Goal: Find contact information: Find contact information

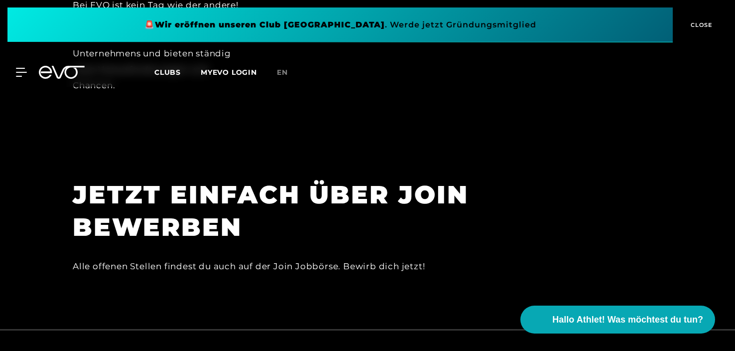
scroll to position [2642, 0]
click at [346, 259] on div "Alle offenen Stellen findest du auch auf der Join Jobbörse. Bewirb dich jetzt!" at bounding box center [297, 267] width 448 height 16
click at [349, 259] on div "Alle offenen Stellen findest du auch auf der Join Jobbörse. Bewirb dich jetzt!" at bounding box center [297, 267] width 448 height 16
click at [465, 259] on div "Alle offenen Stellen findest du auch auf der Join Jobbörse. Bewirb dich jetzt!" at bounding box center [297, 267] width 448 height 16
click at [469, 259] on div "Alle offenen Stellen findest du auch auf der Join Jobbörse. Bewirb dich jetzt!" at bounding box center [297, 267] width 448 height 16
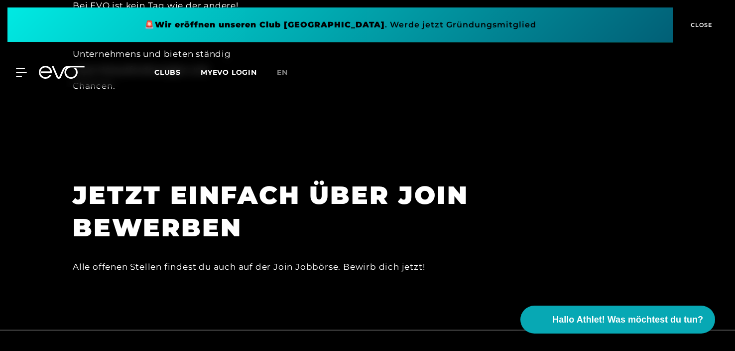
drag, startPoint x: 289, startPoint y: 224, endPoint x: 329, endPoint y: 225, distance: 40.4
click at [292, 259] on div "Alle offenen Stellen findest du auch auf der Join Jobbörse. Bewirb dich jetzt!" at bounding box center [297, 267] width 448 height 16
click at [409, 259] on div "Alle offenen Stellen findest du auch auf der Join Jobbörse. Bewirb dich jetzt!" at bounding box center [297, 267] width 448 height 16
click at [507, 200] on h1 "JETZT EINFACH ÜBER JOIN BEWERBEN" at bounding box center [297, 211] width 448 height 65
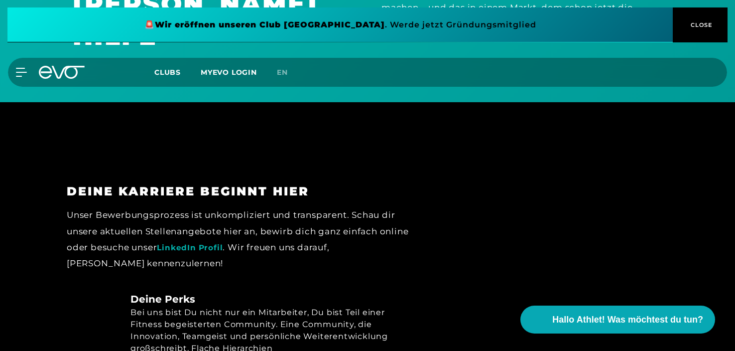
scroll to position [1197, 0]
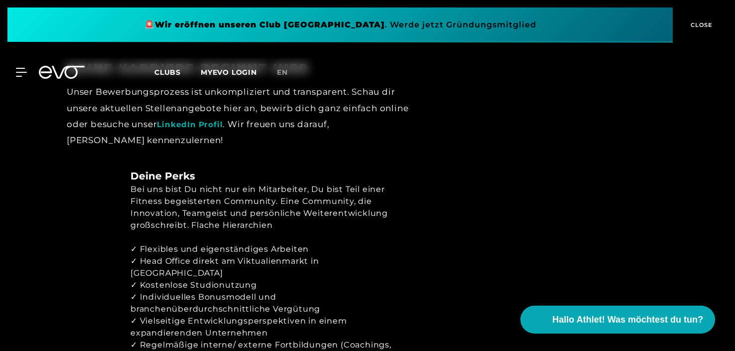
drag, startPoint x: 320, startPoint y: 258, endPoint x: 250, endPoint y: 232, distance: 74.6
click at [285, 248] on div "✓ Flexibles und eigenständiges Arbeiten ✓ Head Office direkt am Viktualienmarkt…" at bounding box center [270, 309] width 279 height 132
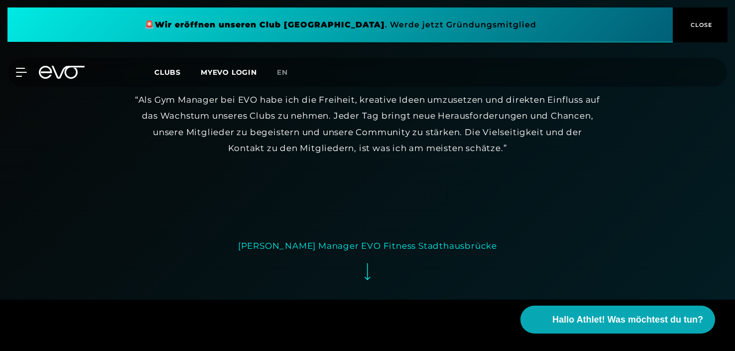
scroll to position [1845, 0]
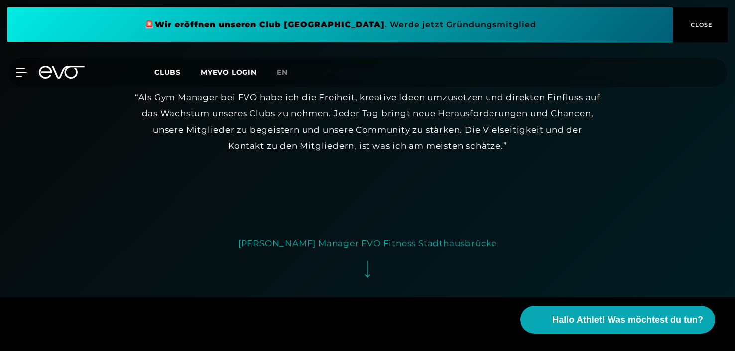
click at [703, 23] on span "CLOSE" at bounding box center [701, 24] width 24 height 9
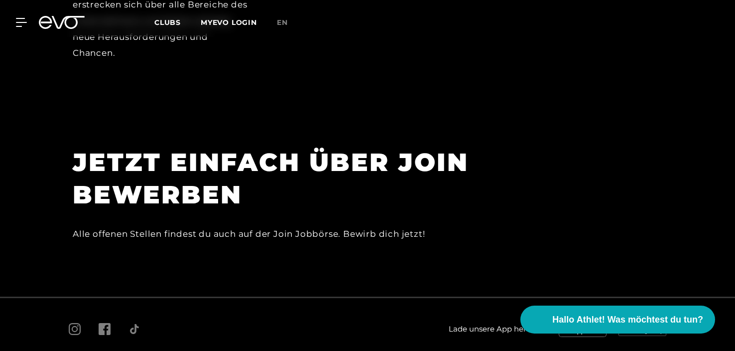
scroll to position [2692, 0]
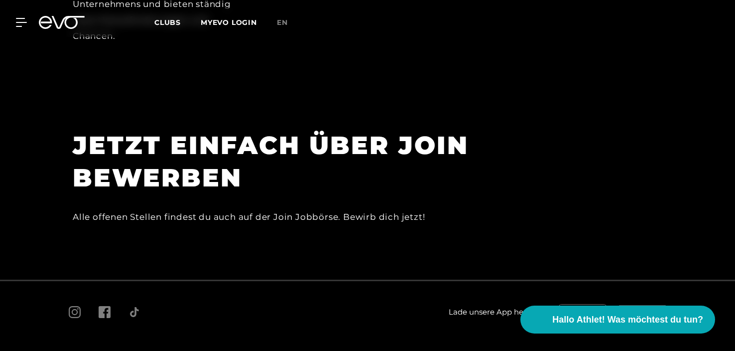
click at [491, 350] on span "Kontakt" at bounding box center [495, 355] width 24 height 7
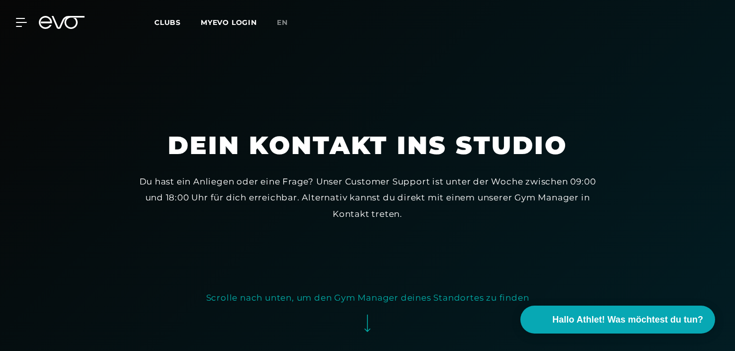
click at [173, 24] on span "Clubs" at bounding box center [167, 22] width 26 height 9
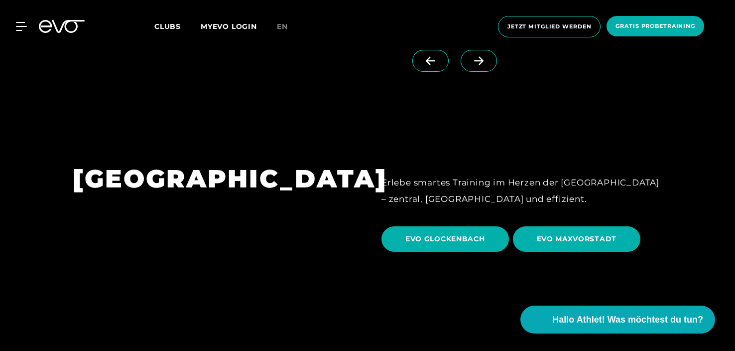
scroll to position [2491, 0]
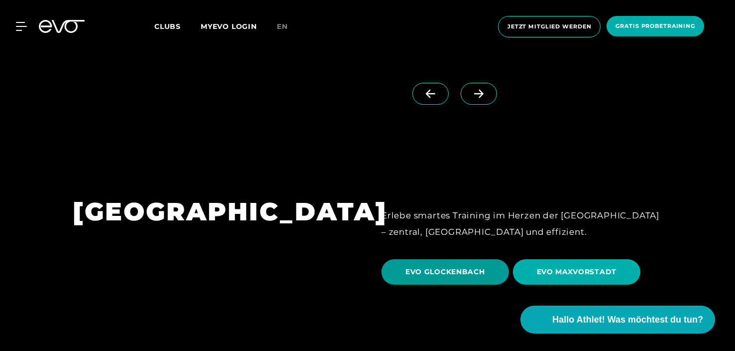
click at [452, 259] on span "EVO GLOCKENBACH" at bounding box center [446, 271] width 128 height 25
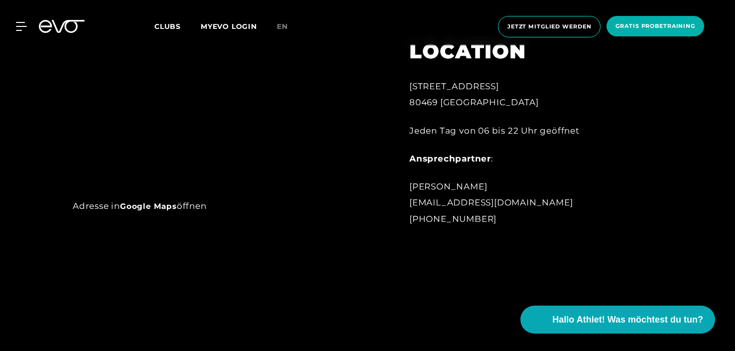
scroll to position [598, 0]
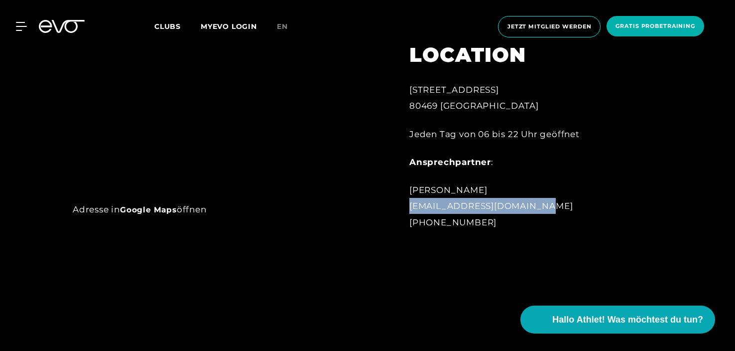
drag, startPoint x: 410, startPoint y: 206, endPoint x: 536, endPoint y: 208, distance: 126.6
click at [536, 208] on div "[PERSON_NAME] [EMAIL_ADDRESS][DOMAIN_NAME] [PHONE_NUMBER]" at bounding box center [519, 206] width 219 height 48
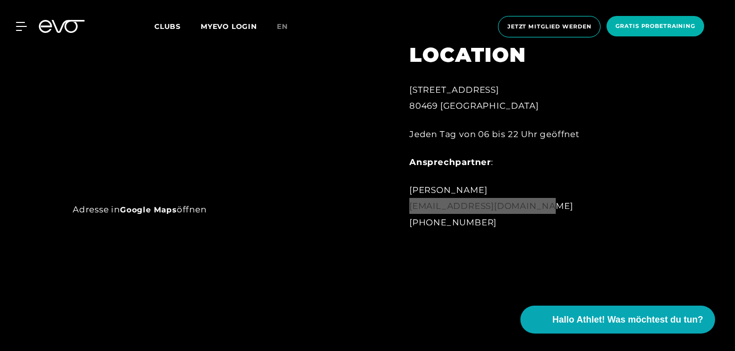
copy div "[EMAIL_ADDRESS][DOMAIN_NAME]"
